Goal: Information Seeking & Learning: Learn about a topic

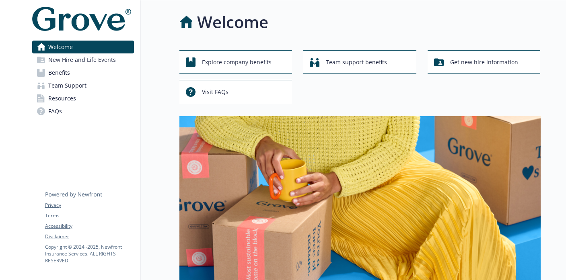
click at [86, 88] on link "Team Support" at bounding box center [83, 85] width 102 height 13
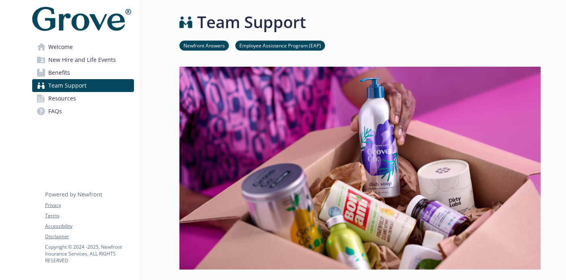
click at [81, 72] on link "Benefits" at bounding box center [83, 72] width 102 height 13
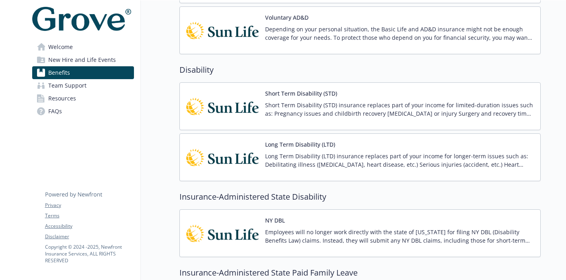
click at [353, 105] on p "Short Term Disability (STD) insurance replaces part of your income for limited-…" at bounding box center [399, 109] width 269 height 17
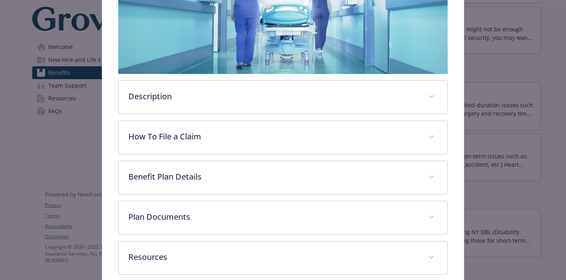
scroll to position [193, 0]
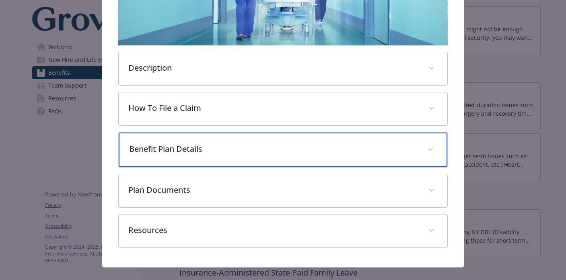
click at [293, 147] on p "Benefit Plan Details" at bounding box center [273, 149] width 288 height 12
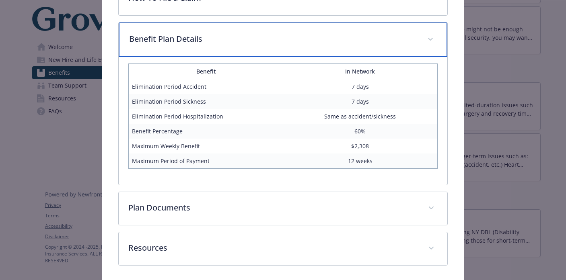
scroll to position [319, 0]
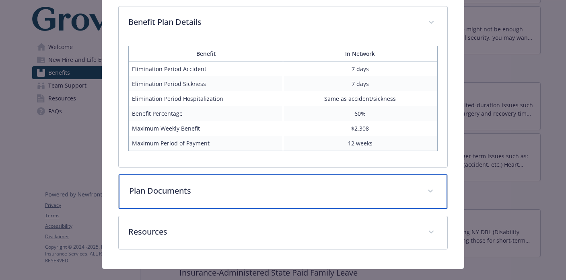
click at [226, 198] on div "Plan Documents" at bounding box center [283, 191] width 328 height 35
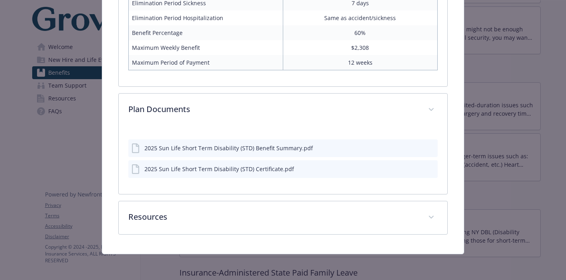
scroll to position [400, 0]
click at [428, 148] on icon "preview file" at bounding box center [429, 148] width 7 height 6
